Goal: Information Seeking & Learning: Learn about a topic

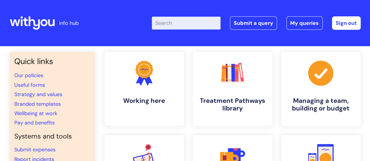
click at [186, 25] on input "Enter your search term here..." at bounding box center [186, 23] width 69 height 13
type input "bene"
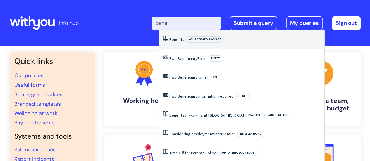
click at [176, 39] on span "Benefits" at bounding box center [176, 39] width 15 height 5
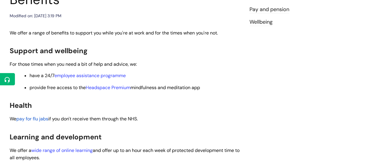
scroll to position [91, 0]
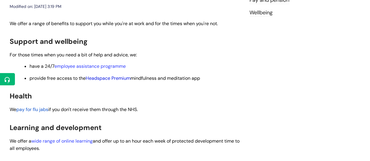
click at [124, 80] on link "Headspace Premium" at bounding box center [108, 78] width 45 height 6
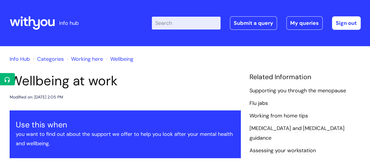
click at [193, 23] on input "Enter your search term here..." at bounding box center [186, 23] width 69 height 13
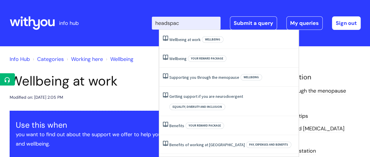
type input "headspace"
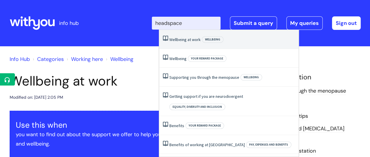
click at [190, 38] on link "Wellbeing at work" at bounding box center [184, 39] width 31 height 5
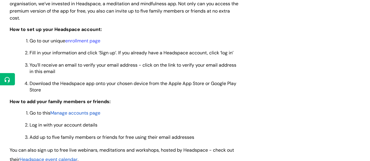
scroll to position [505, 0]
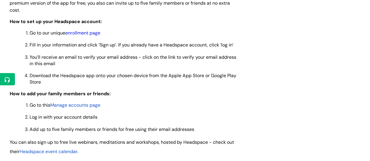
click at [92, 34] on link "enrollment page" at bounding box center [82, 33] width 35 height 6
